Goal: Information Seeking & Learning: Learn about a topic

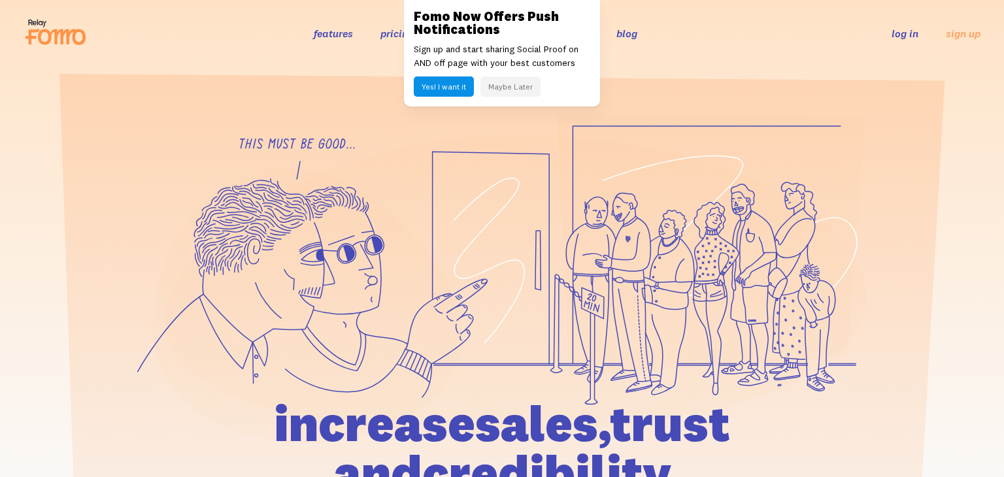
click at [529, 84] on button "Maybe Later" at bounding box center [510, 86] width 60 height 20
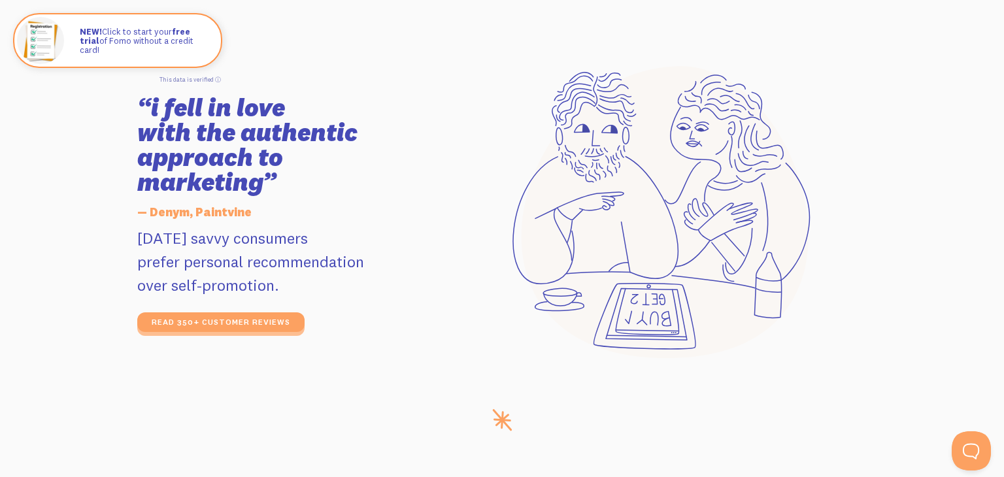
scroll to position [2197, 0]
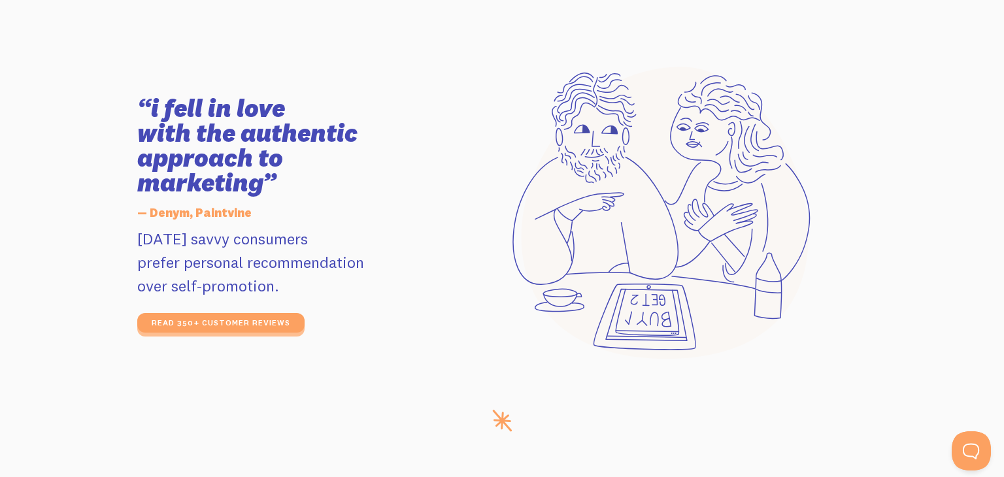
click at [526, 180] on icon at bounding box center [662, 213] width 298 height 293
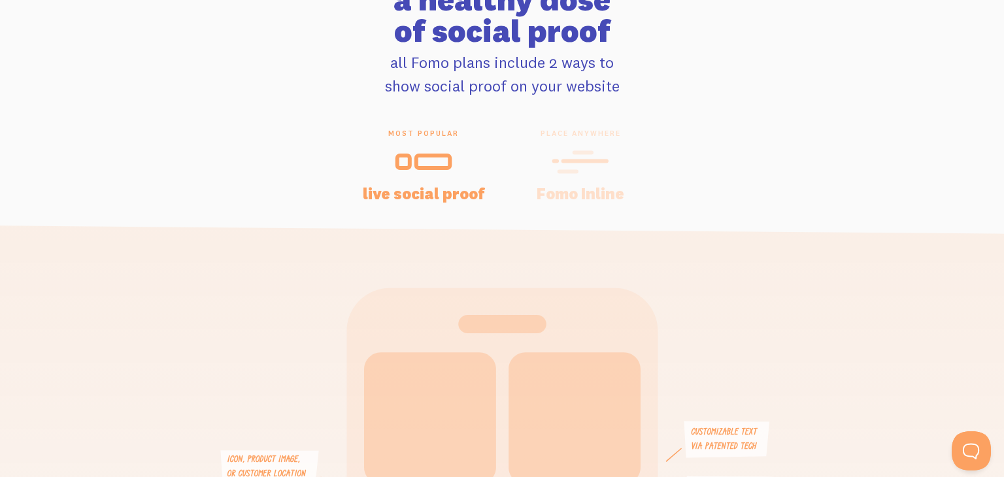
scroll to position [2721, 0]
click at [577, 149] on icon at bounding box center [581, 160] width 58 height 29
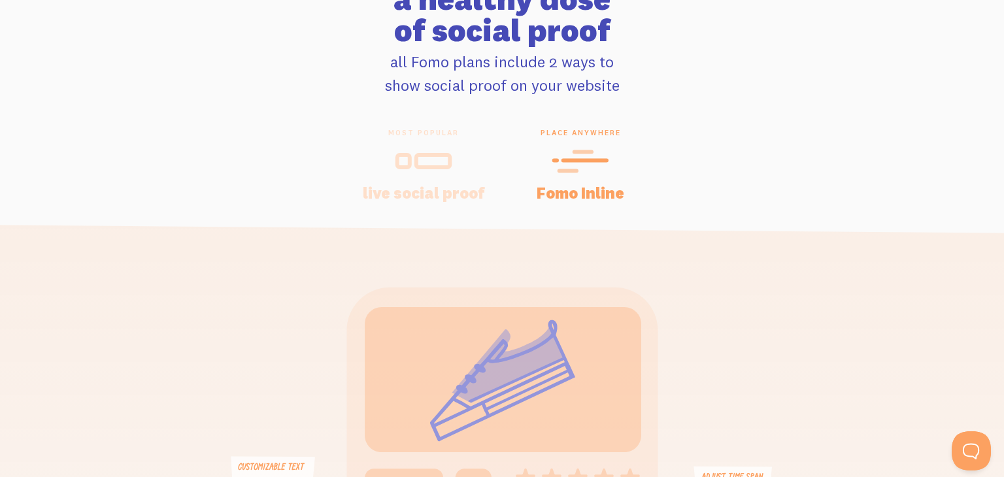
click at [448, 143] on div "most popular live social proof" at bounding box center [423, 164] width 157 height 72
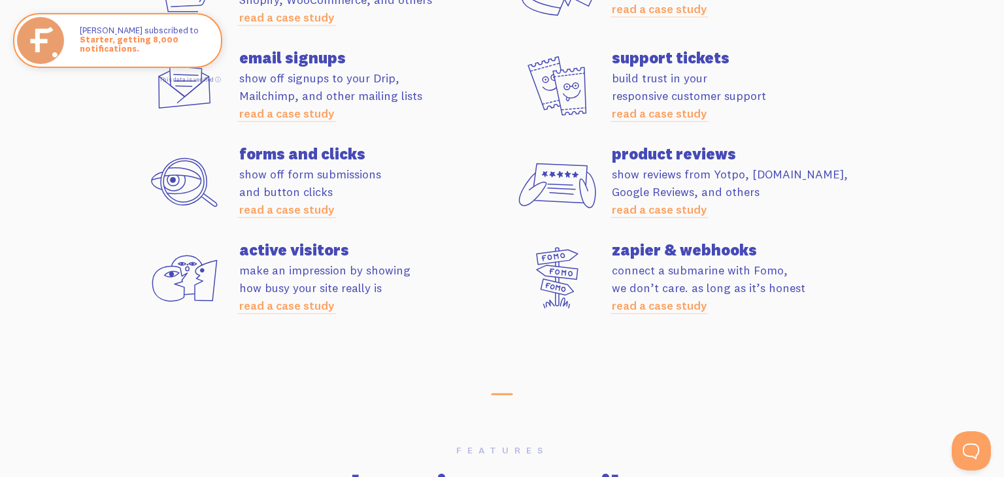
scroll to position [3786, 0]
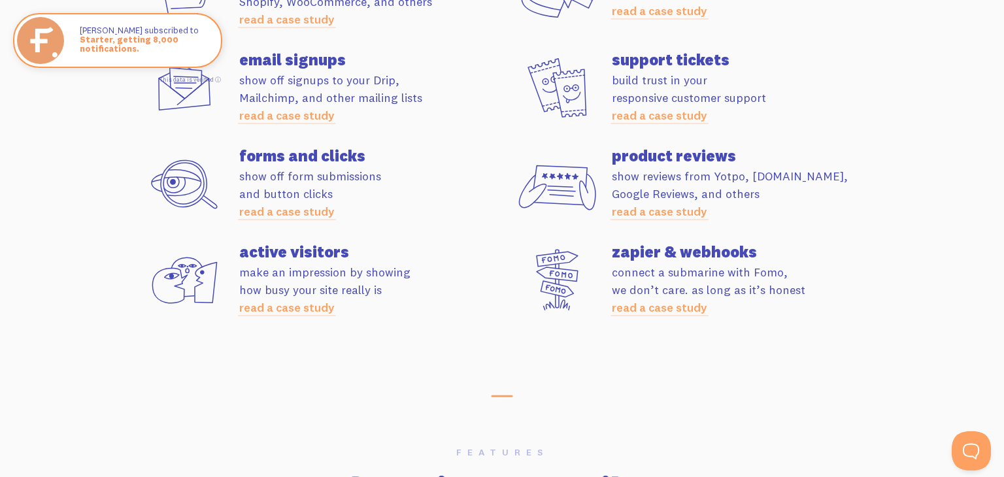
drag, startPoint x: 239, startPoint y: 252, endPoint x: 388, endPoint y: 305, distance: 157.3
click at [388, 305] on div "active visitors make an impression by showing how busy your site really is read…" at bounding box center [370, 280] width 263 height 73
click at [427, 212] on p "show off form submissions and button clicks read a case study" at bounding box center [370, 193] width 263 height 53
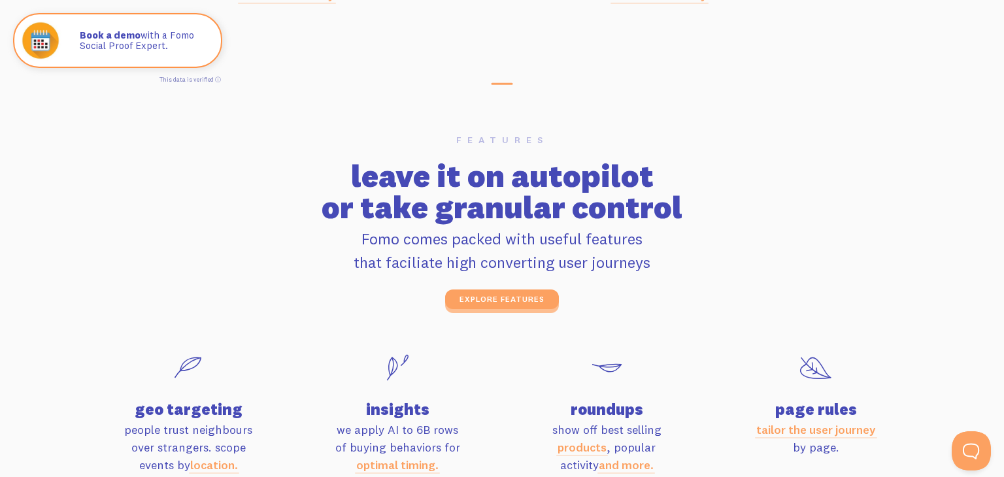
scroll to position [4136, 0]
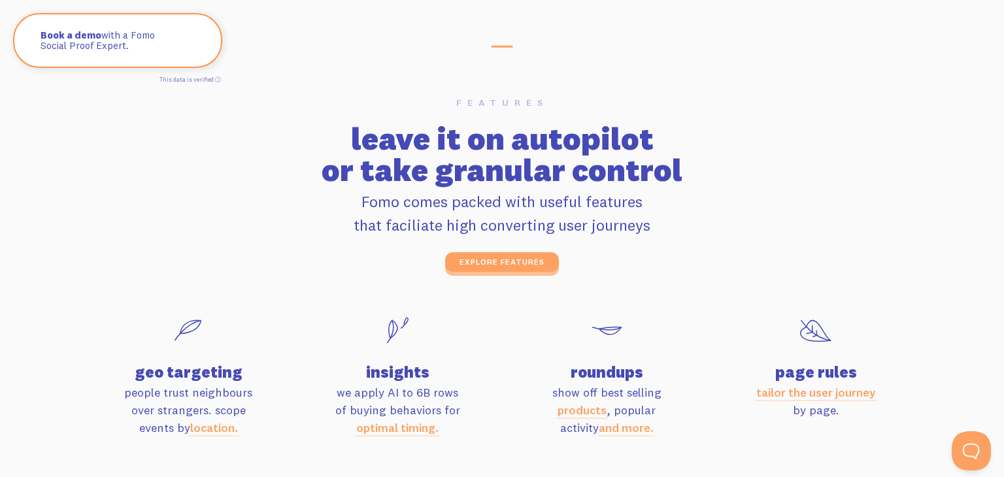
drag, startPoint x: 352, startPoint y: 131, endPoint x: 665, endPoint y: 232, distance: 329.1
click at [665, 232] on div "features leave it on autopilot or take granular control Fomo comes packed with …" at bounding box center [501, 185] width 745 height 174
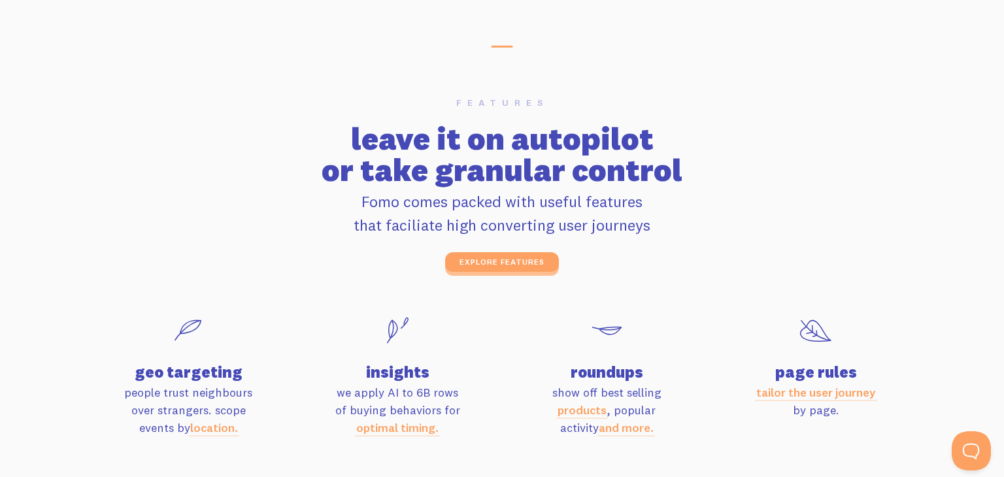
click at [732, 92] on section "features leave it on autopilot or take granular control Fomo comes packed with …" at bounding box center [502, 345] width 1004 height 588
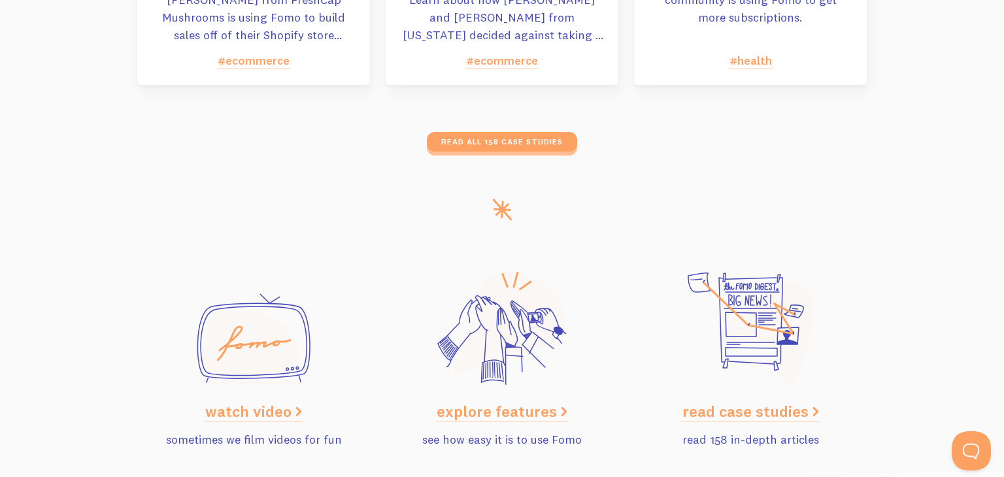
scroll to position [6356, 0]
drag, startPoint x: 664, startPoint y: 264, endPoint x: 779, endPoint y: 354, distance: 146.2
click at [779, 354] on section "watch video sometimes we film videos for fun explore features see how easy it i…" at bounding box center [502, 349] width 1004 height 248
